Goal: Transaction & Acquisition: Purchase product/service

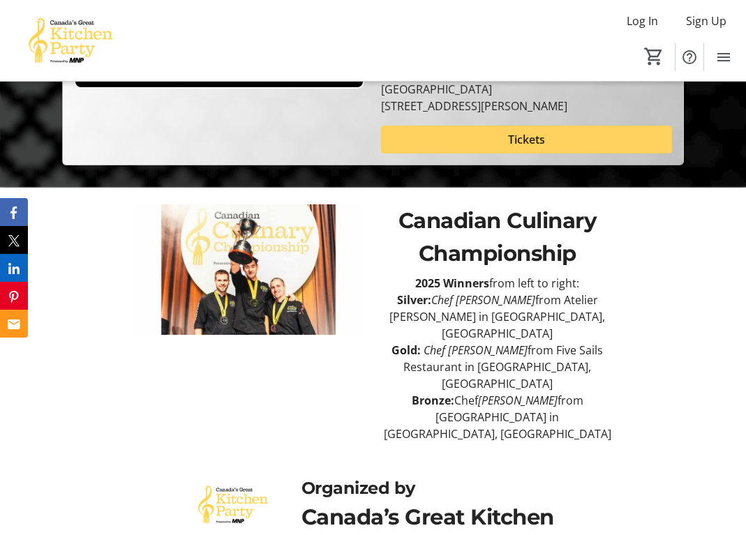
scroll to position [452, 0]
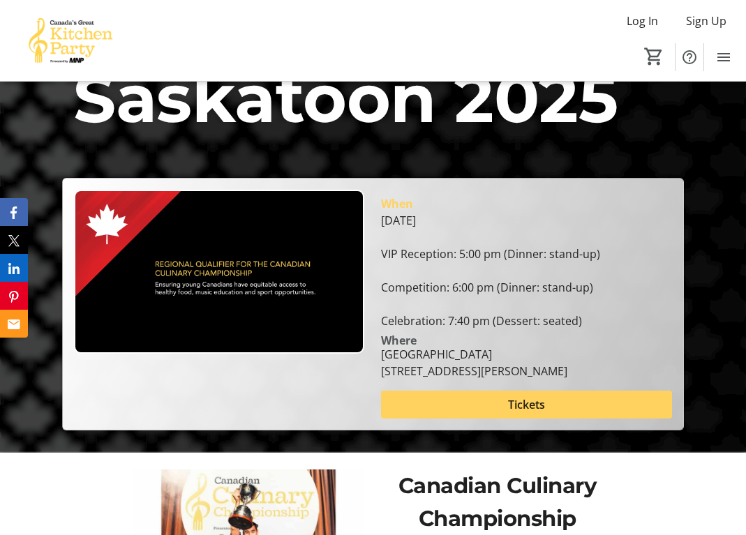
scroll to position [209, 0]
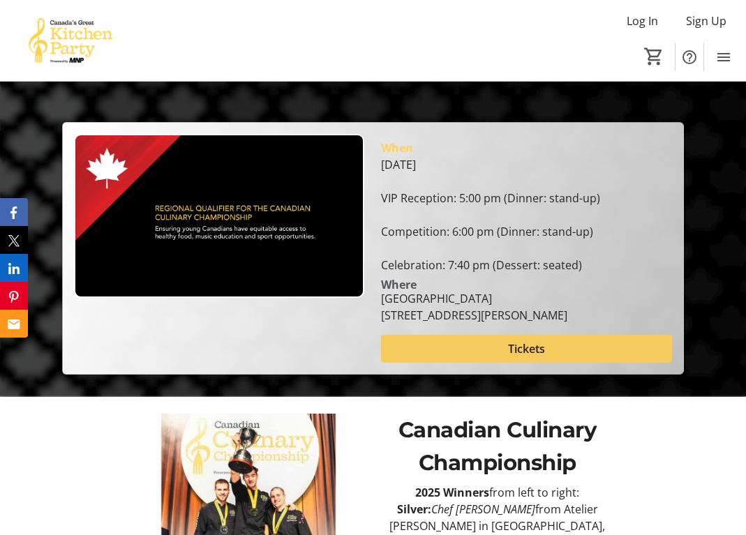
click at [531, 346] on span "Tickets" at bounding box center [526, 349] width 37 height 17
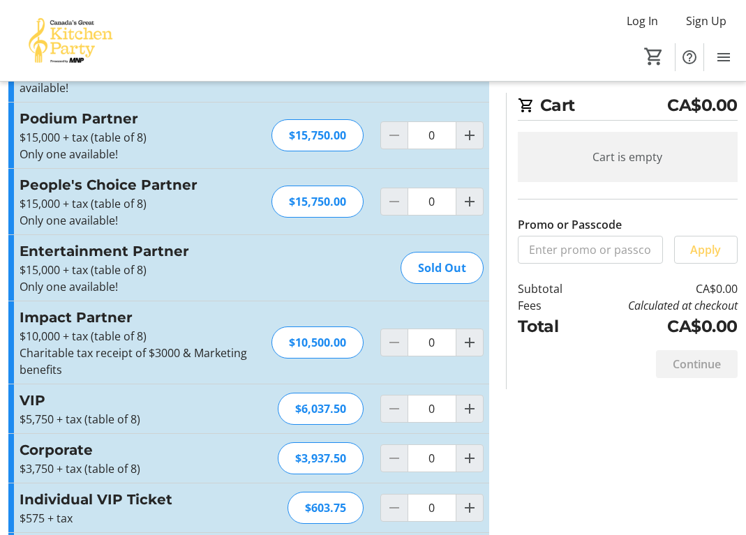
scroll to position [140, 0]
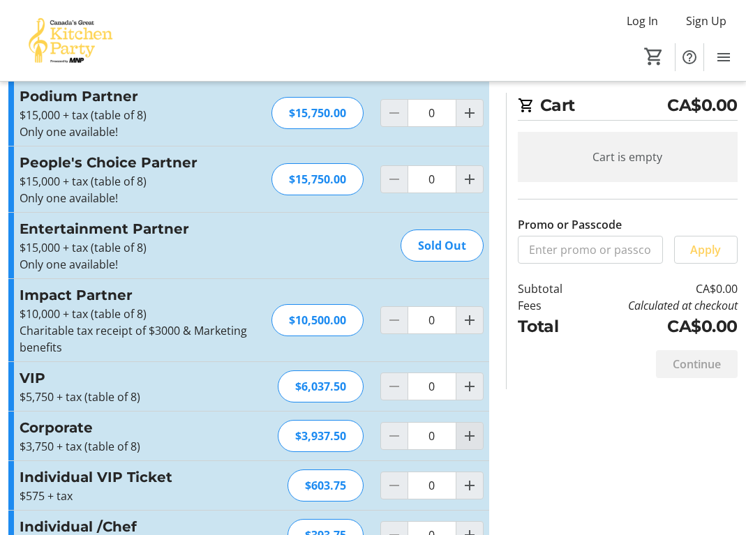
click at [461, 430] on mat-icon "Increment by one" at bounding box center [469, 436] width 17 height 17
type input "1"
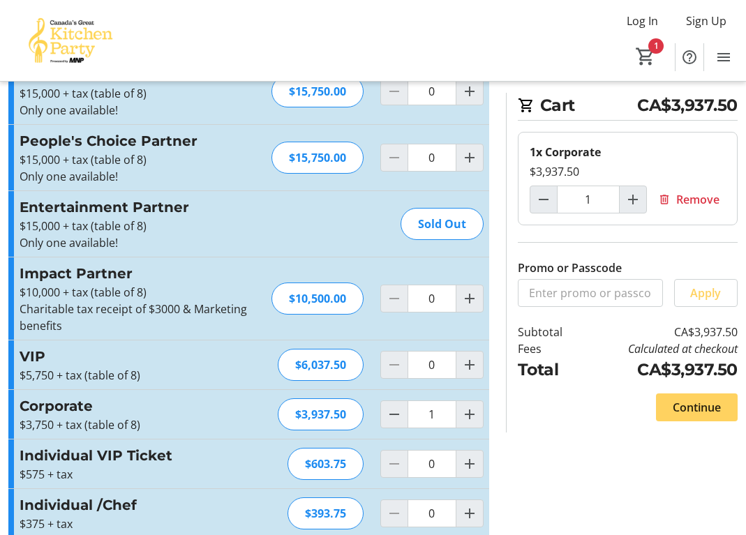
scroll to position [181, 0]
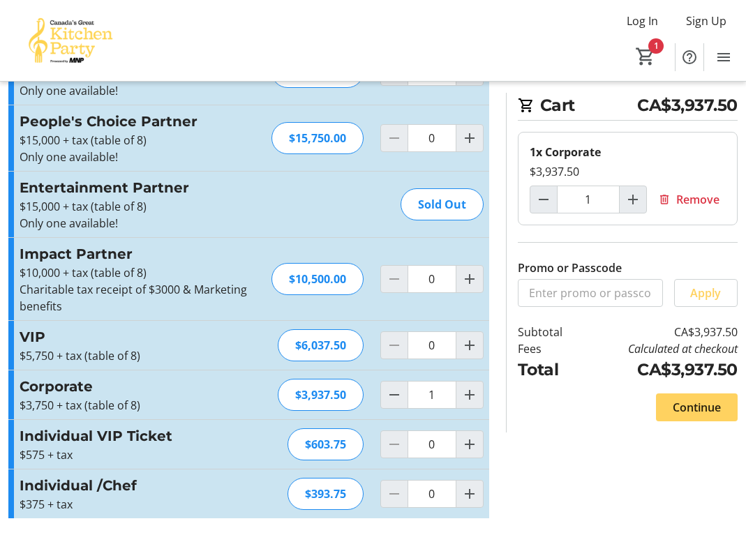
click at [742, 68] on div "Log In Sign Up Home Tickets 1" at bounding box center [373, 40] width 746 height 81
click at [700, 401] on span "Continue" at bounding box center [697, 407] width 48 height 17
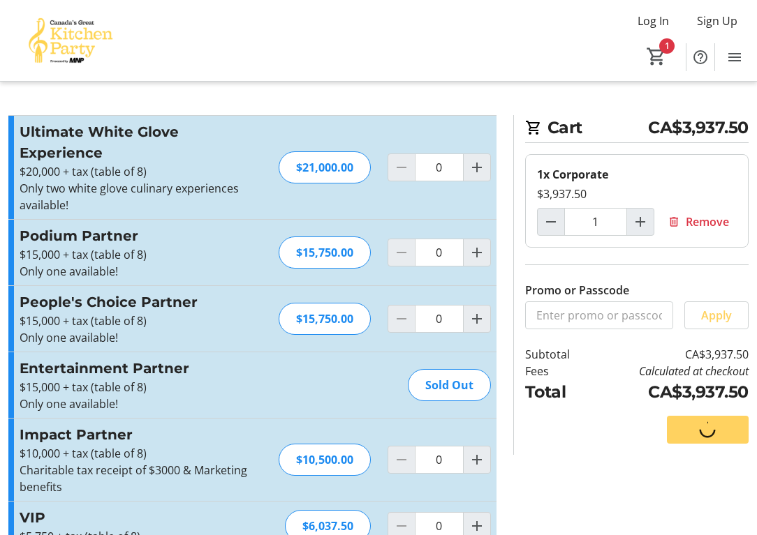
select select "CA"
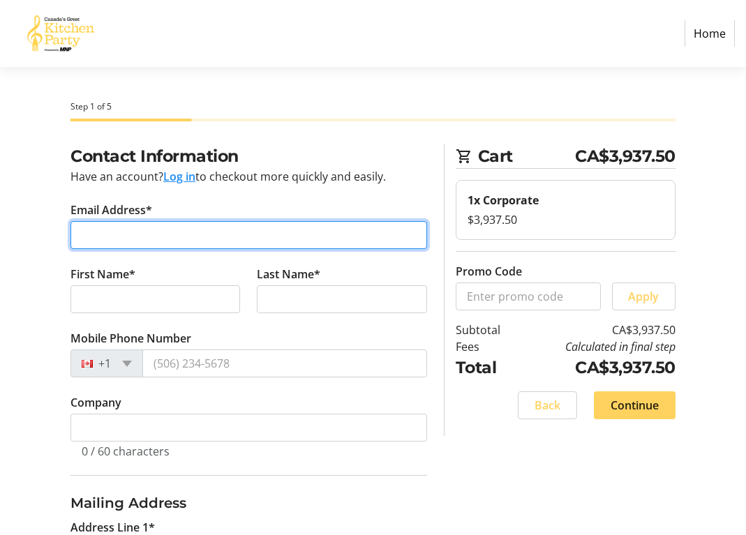
click at [114, 236] on input "Email Address*" at bounding box center [248, 235] width 357 height 28
type input "P"
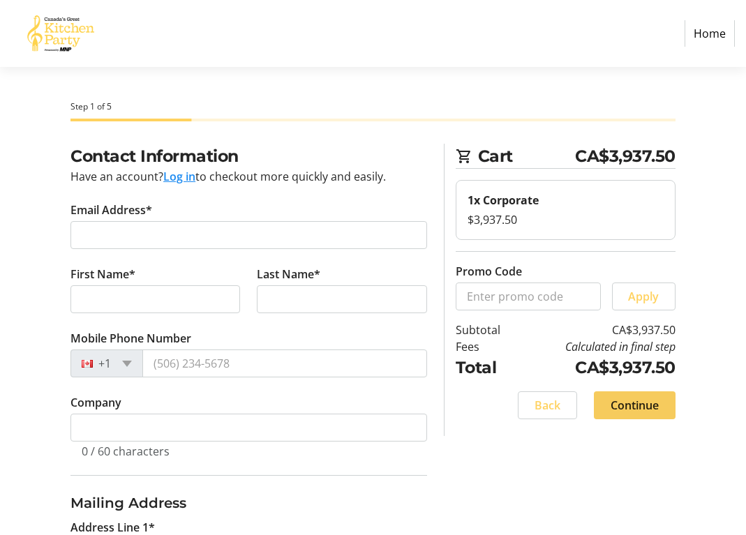
click at [646, 410] on span "Continue" at bounding box center [635, 405] width 48 height 17
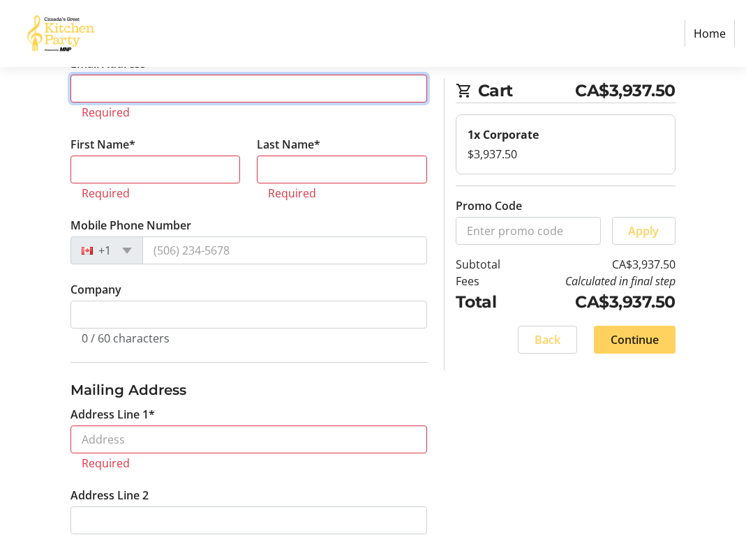
scroll to position [43, 0]
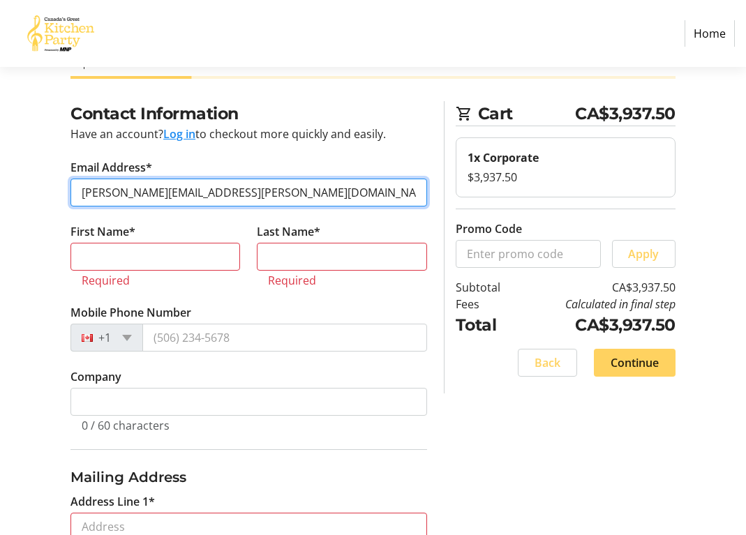
type input "peter.nicholson@wcpd.com"
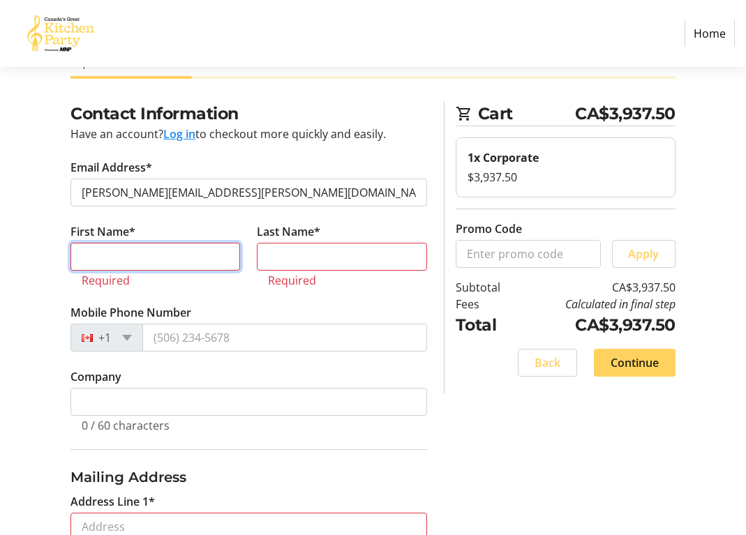
click at [92, 256] on input "First Name*" at bounding box center [155, 257] width 170 height 28
type input "Peter"
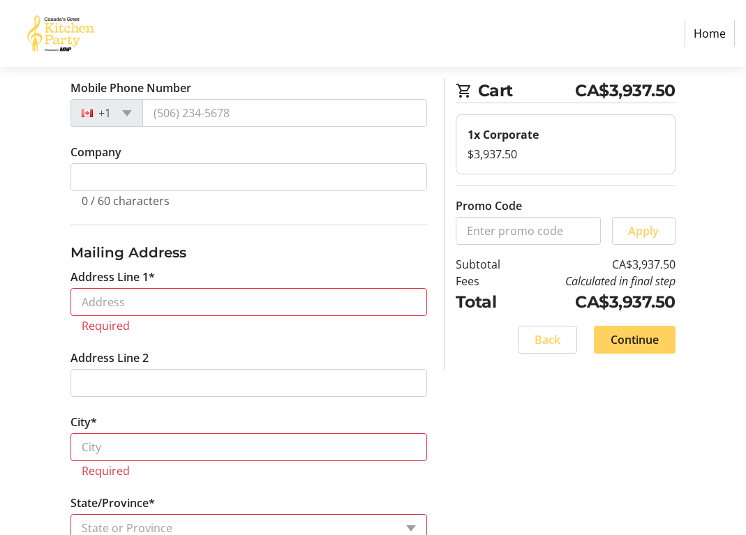
scroll to position [252, 0]
type input "Nicholson"
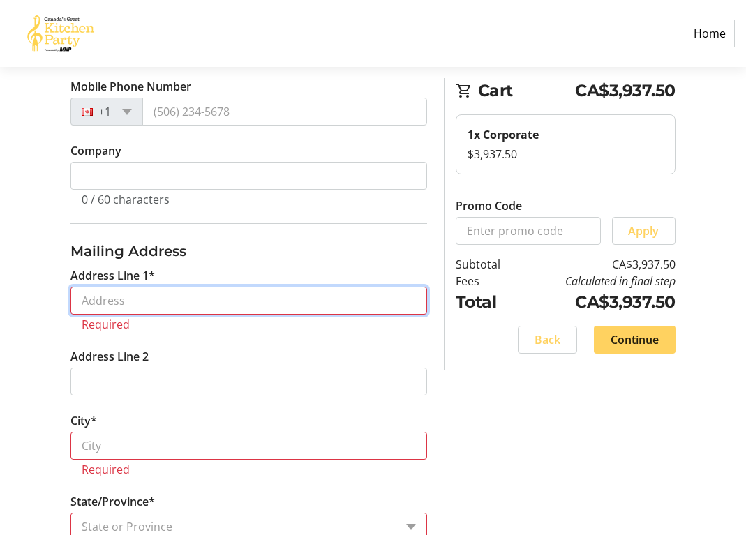
drag, startPoint x: 119, startPoint y: 287, endPoint x: 131, endPoint y: 305, distance: 22.1
click at [118, 287] on input "Address Line 1*" at bounding box center [248, 301] width 357 height 28
type input "353 Dalhousie St., 2nd Floor"
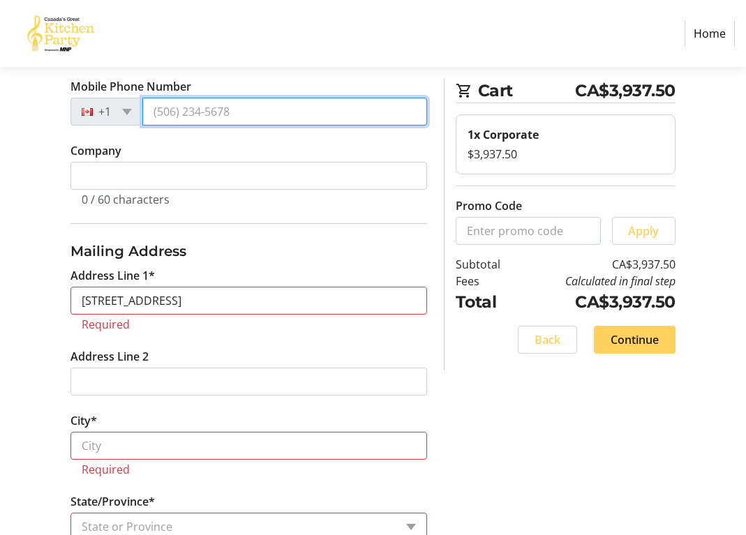
type input "(613) 720-9939"
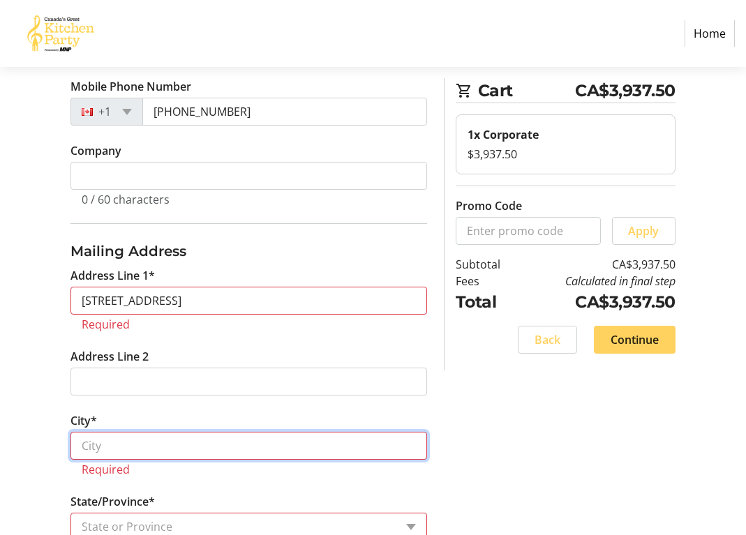
type input "Ottawa"
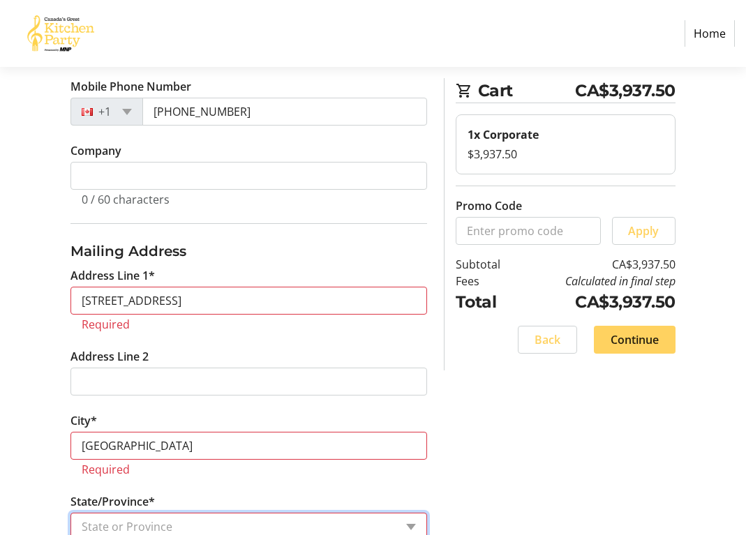
select select "ON"
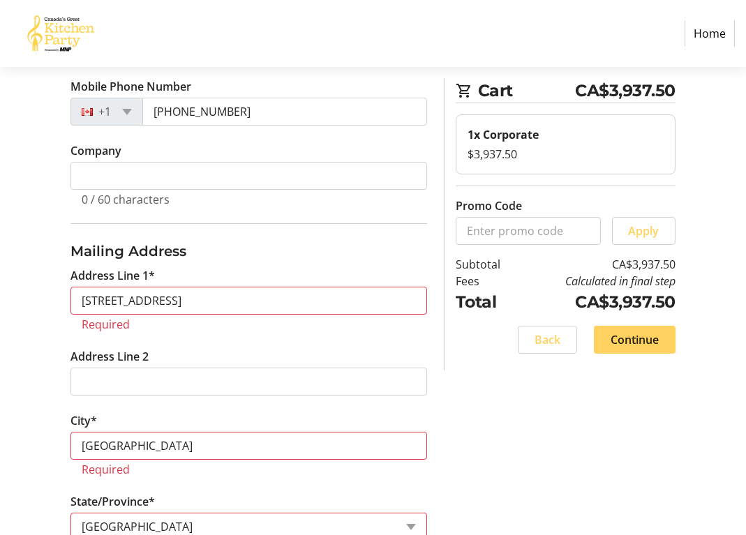
type input "K1N 7G1"
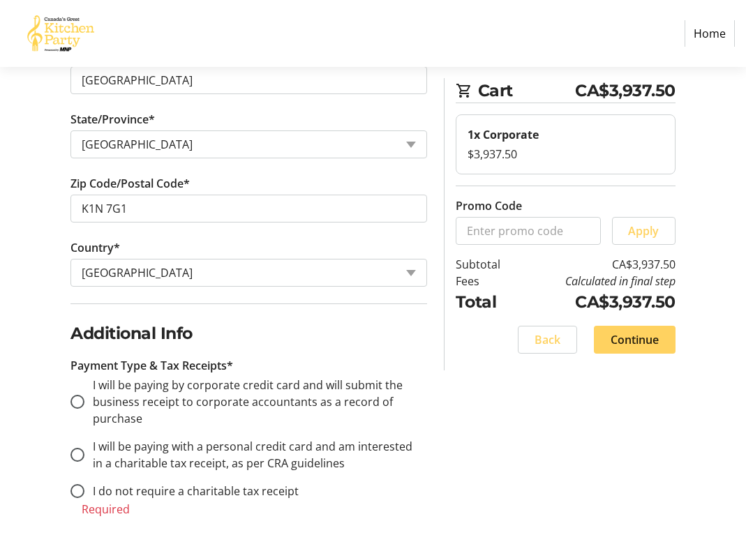
scroll to position [671, 0]
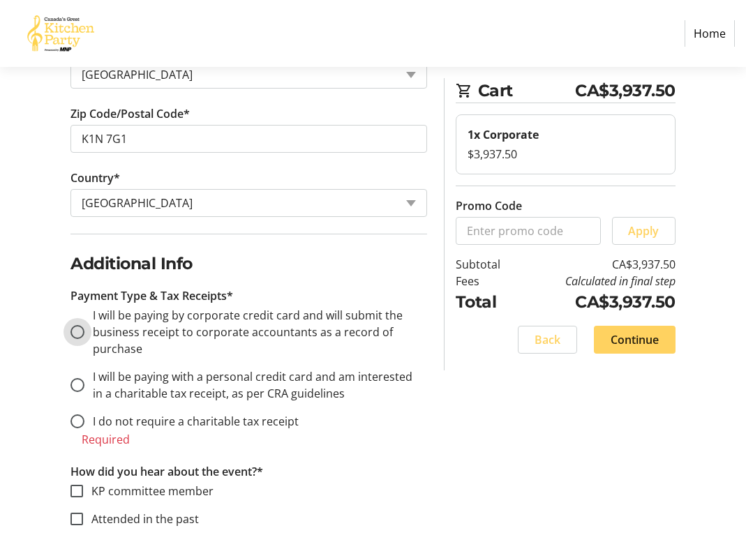
click at [77, 328] on input "I will be paying by corporate credit card and will submit the business receipt …" at bounding box center [77, 332] width 14 height 14
radio input "true"
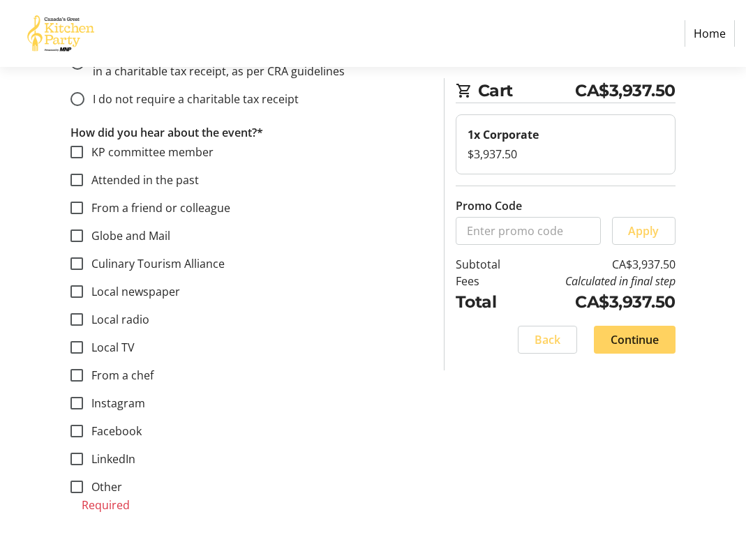
scroll to position [1004, 0]
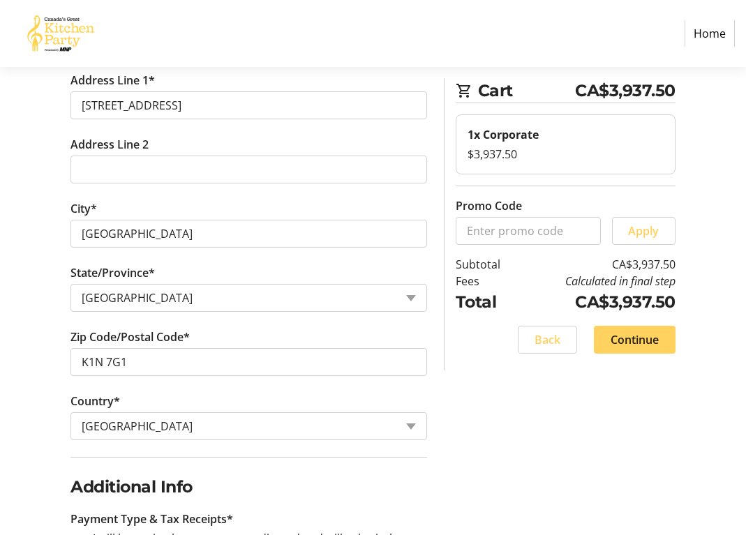
scroll to position [445, 0]
